Goal: Task Accomplishment & Management: Use online tool/utility

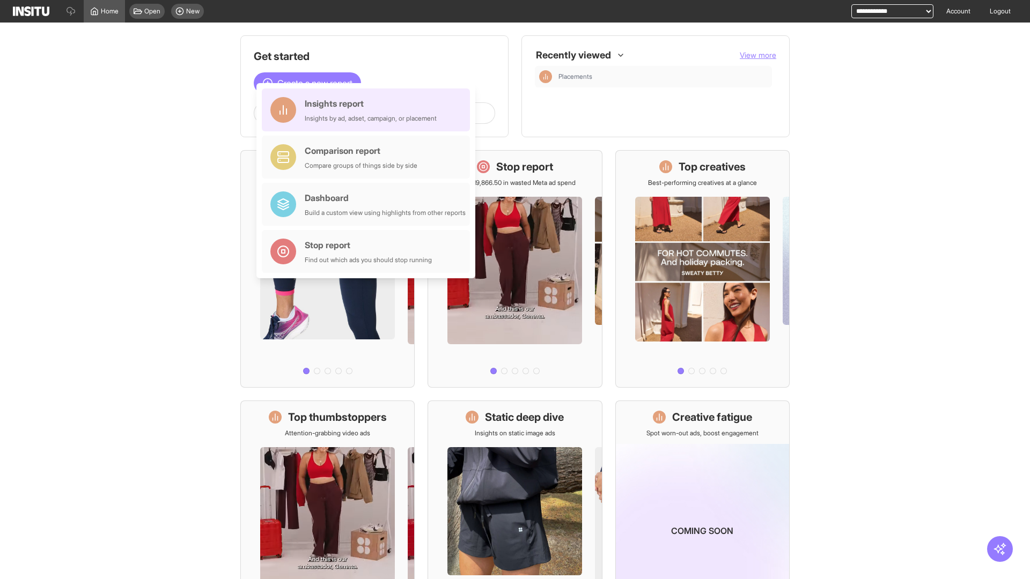
click at [369, 110] on div "Insights report Insights by ad, adset, campaign, or placement" at bounding box center [371, 110] width 132 height 26
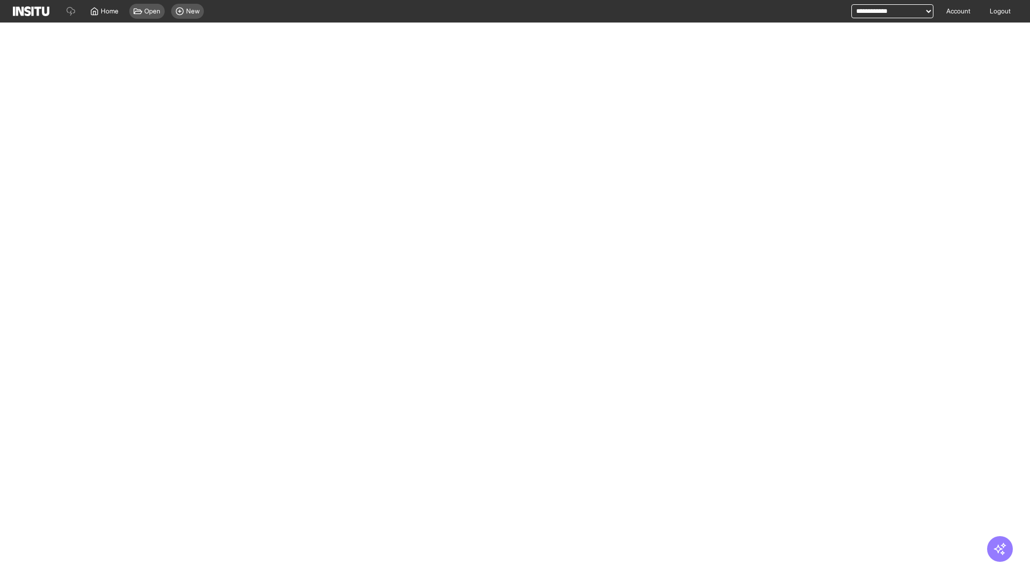
select select "**"
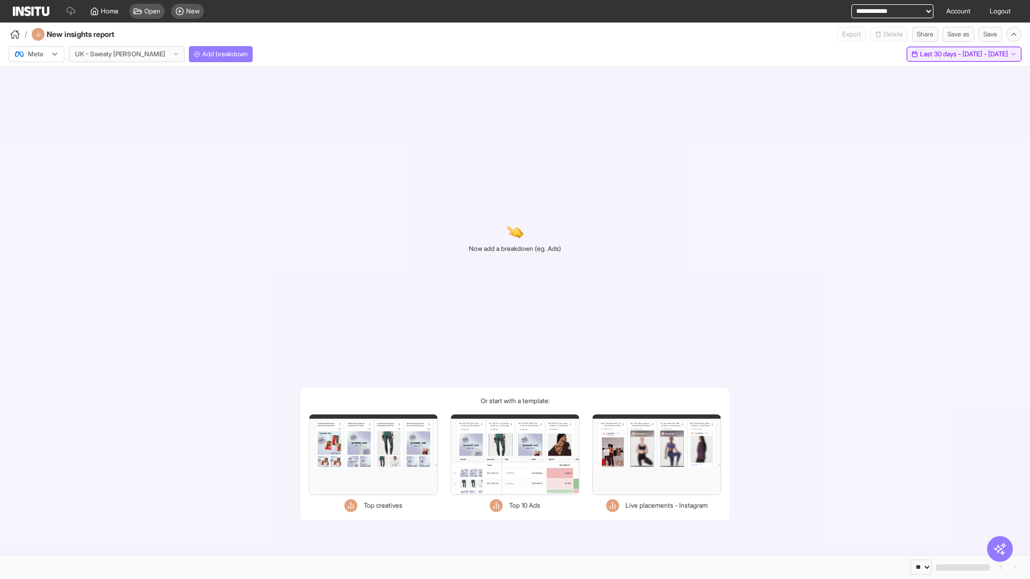
click at [944, 54] on span "Last 30 days - [DATE] - [DATE]" at bounding box center [964, 54] width 88 height 9
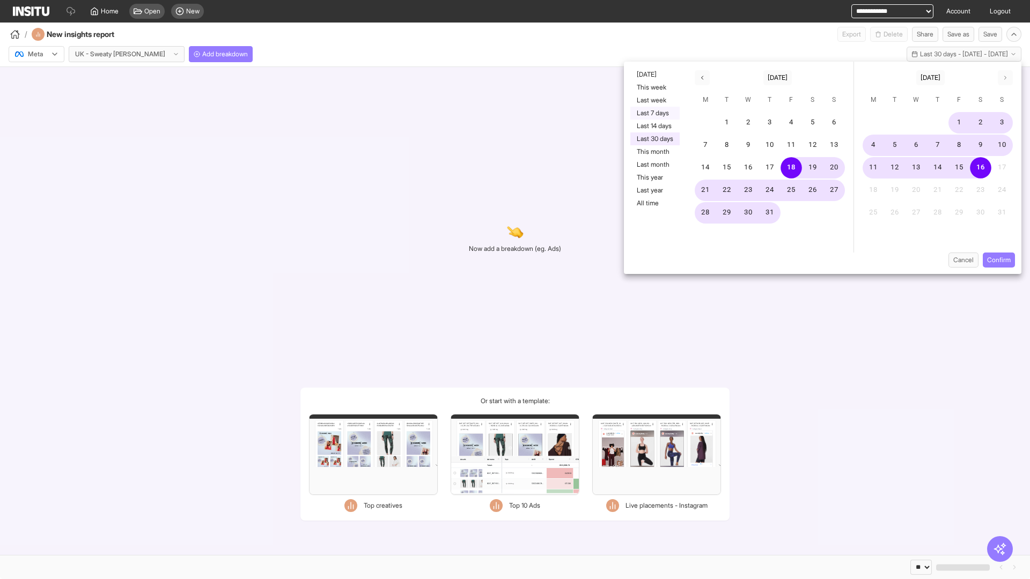
click at [654, 113] on button "Last 7 days" at bounding box center [654, 113] width 49 height 13
